Goal: Navigation & Orientation: Find specific page/section

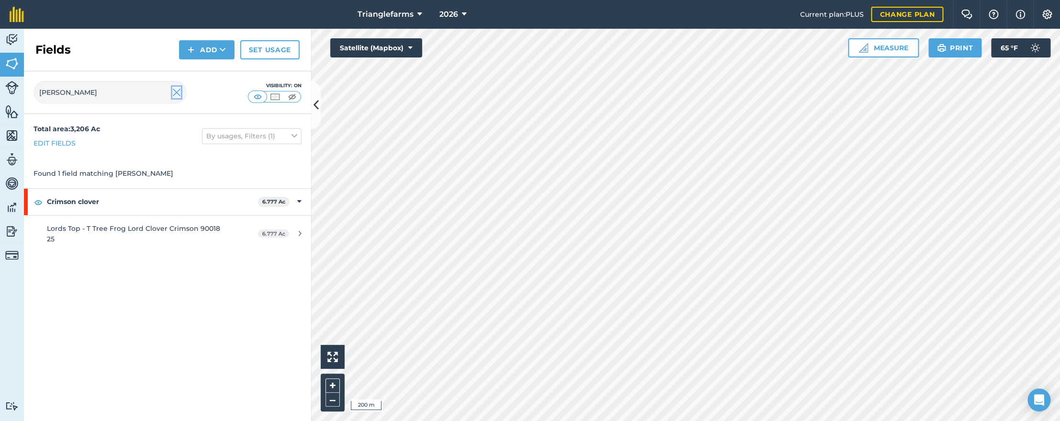
click at [178, 92] on img at bounding box center [176, 92] width 9 height 11
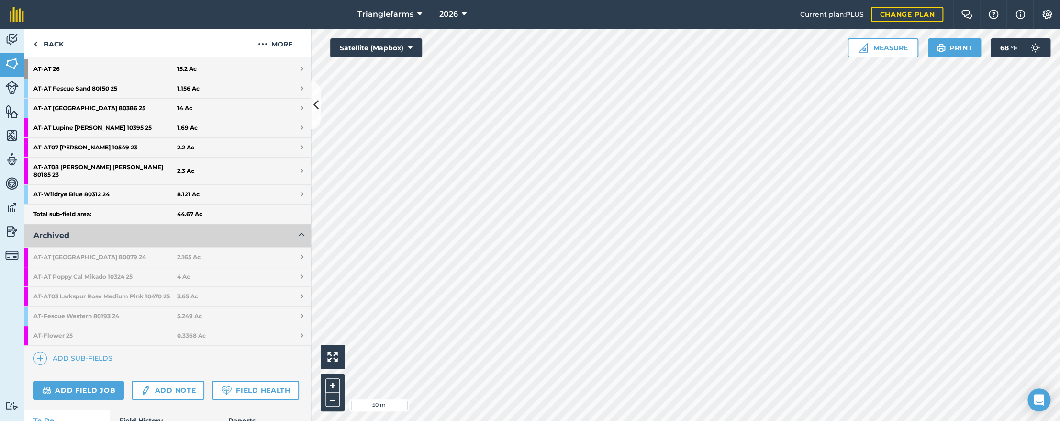
scroll to position [217, 0]
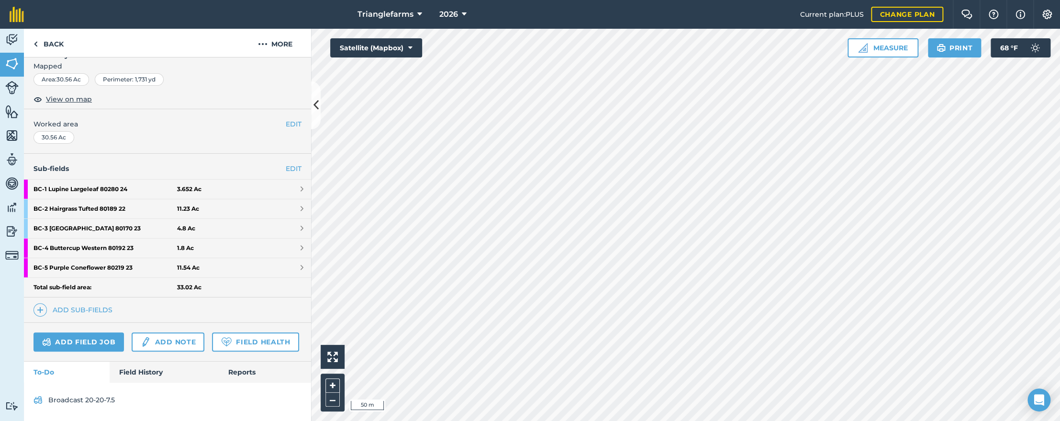
scroll to position [166, 0]
click at [50, 42] on link "Back" at bounding box center [48, 43] width 49 height 28
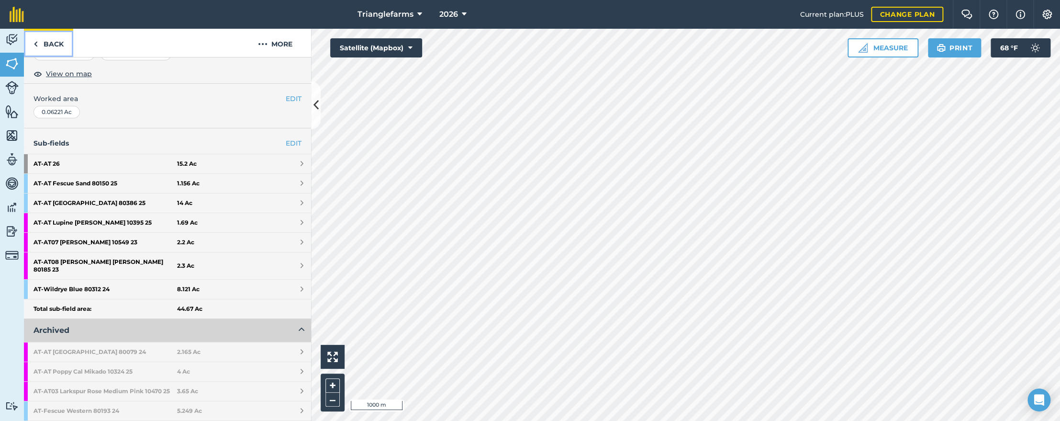
scroll to position [217, 0]
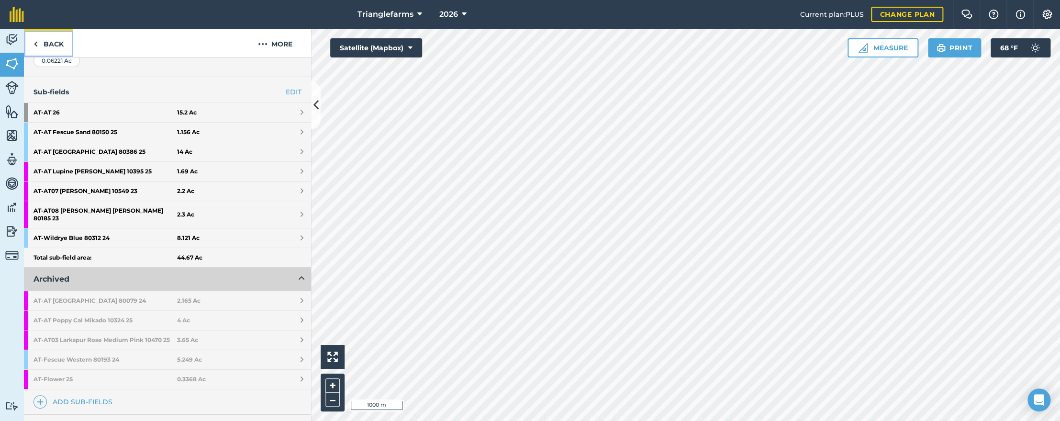
click at [43, 39] on link "Back" at bounding box center [48, 43] width 49 height 28
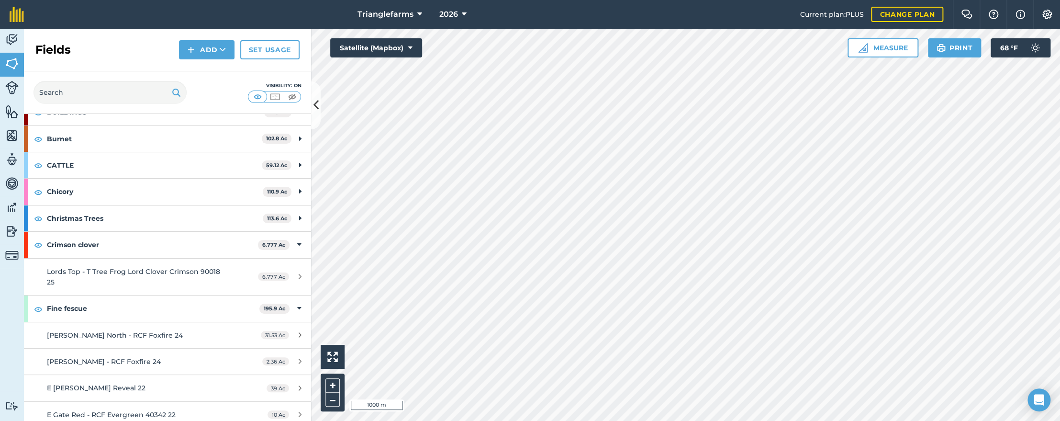
scroll to position [87, 0]
click at [28, 248] on div "Crimson clover 6.777 Ac" at bounding box center [167, 244] width 287 height 26
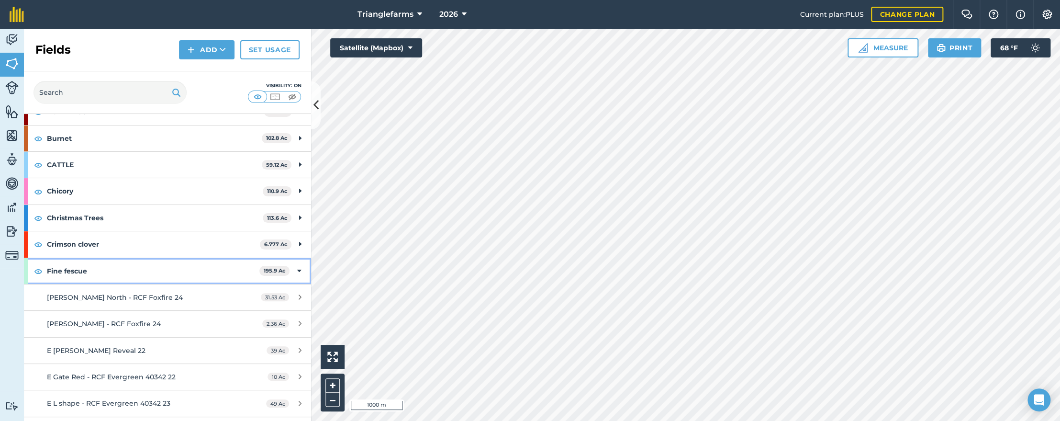
click at [26, 274] on div at bounding box center [26, 271] width 4 height 26
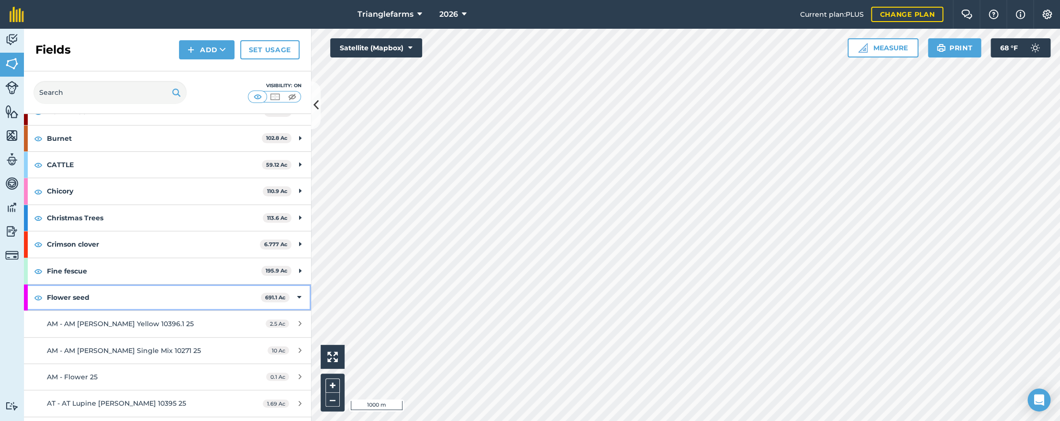
click at [28, 293] on div "Flower seed 691.1 Ac" at bounding box center [167, 297] width 287 height 26
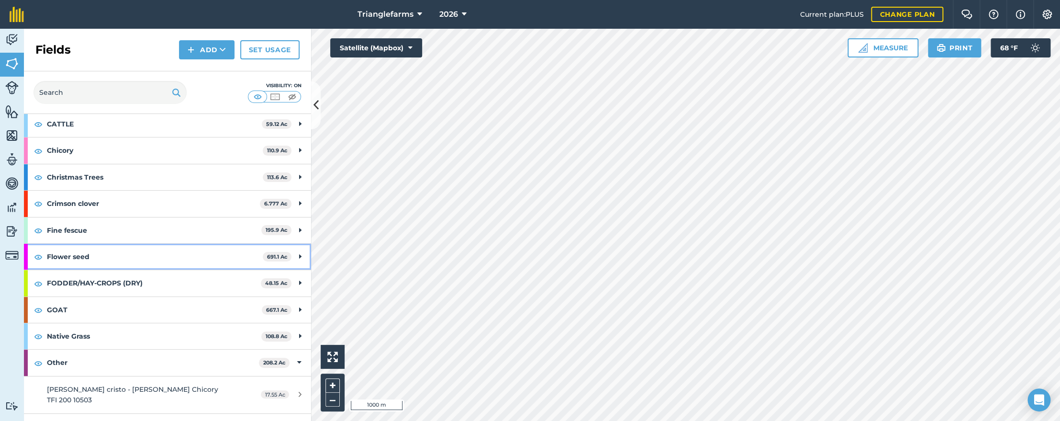
scroll to position [174, 0]
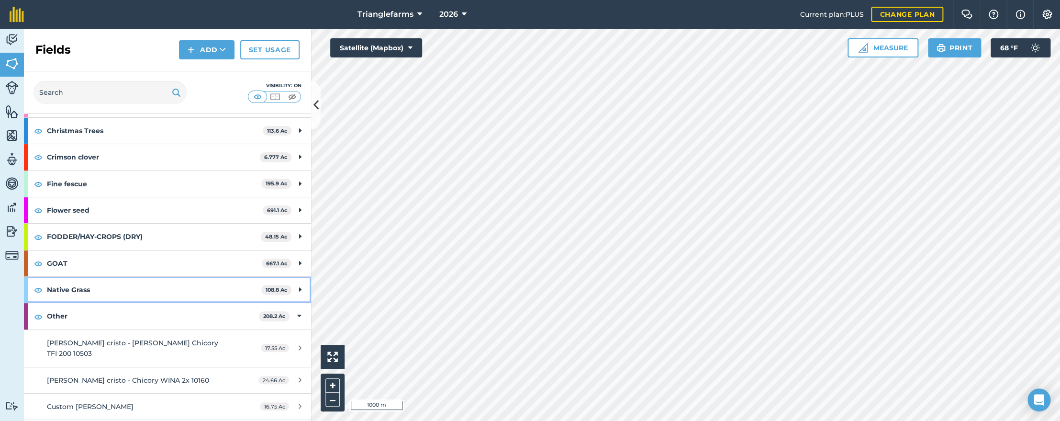
click at [30, 287] on div "Native Grass 108.8 Ac" at bounding box center [167, 290] width 287 height 26
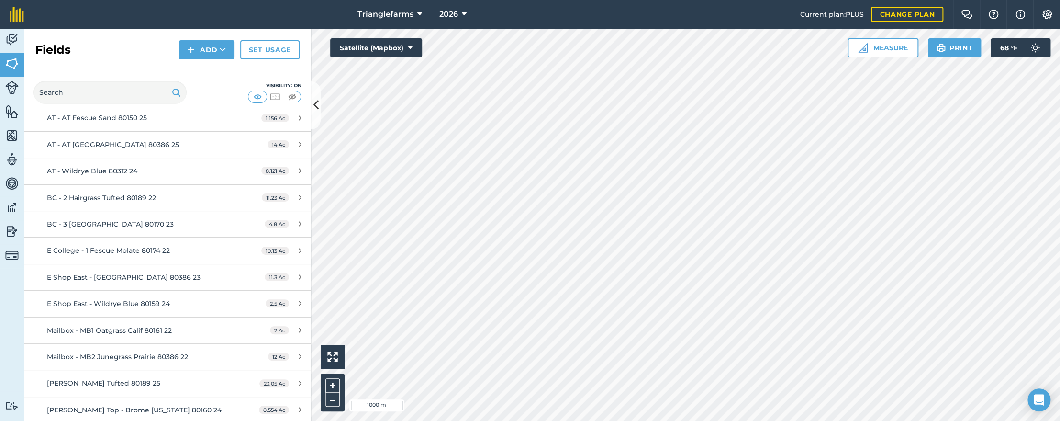
scroll to position [391, 0]
